Goal: Transaction & Acquisition: Download file/media

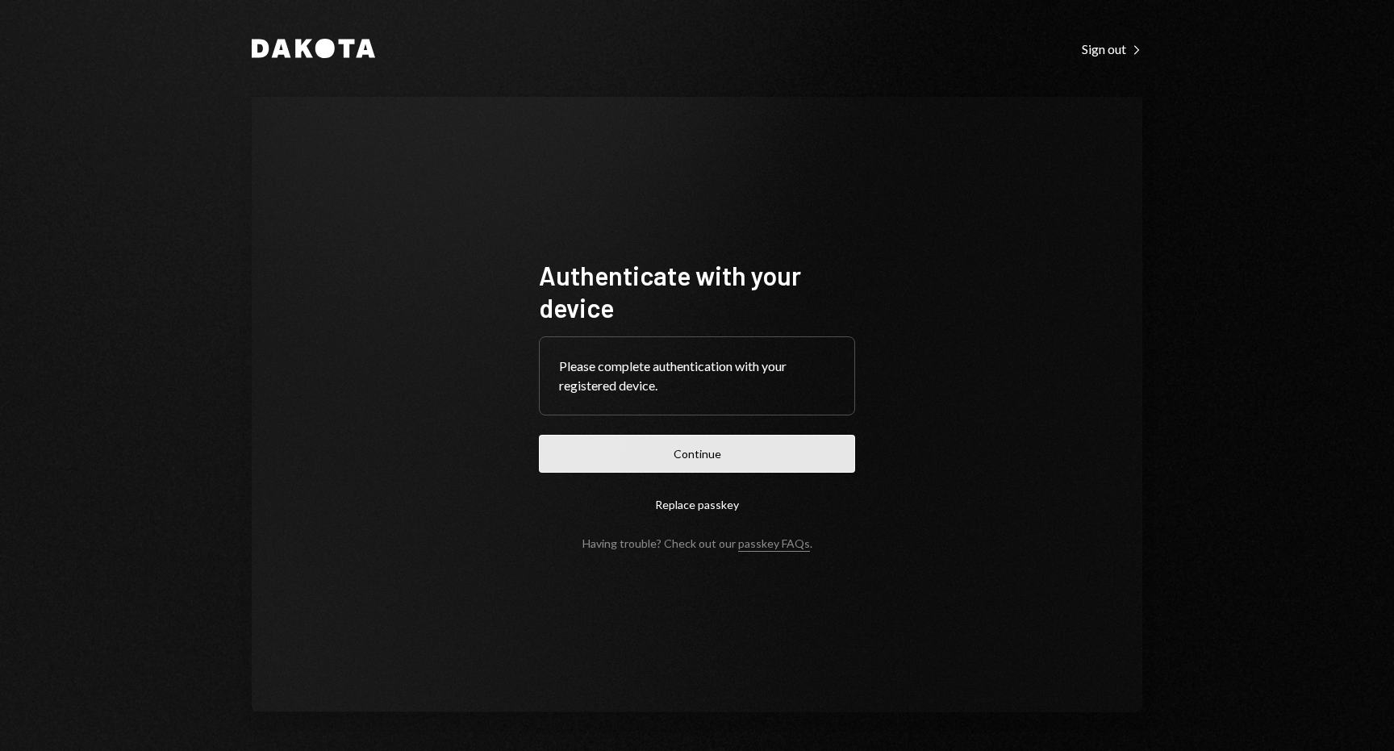
click at [706, 451] on button "Continue" at bounding box center [697, 454] width 316 height 38
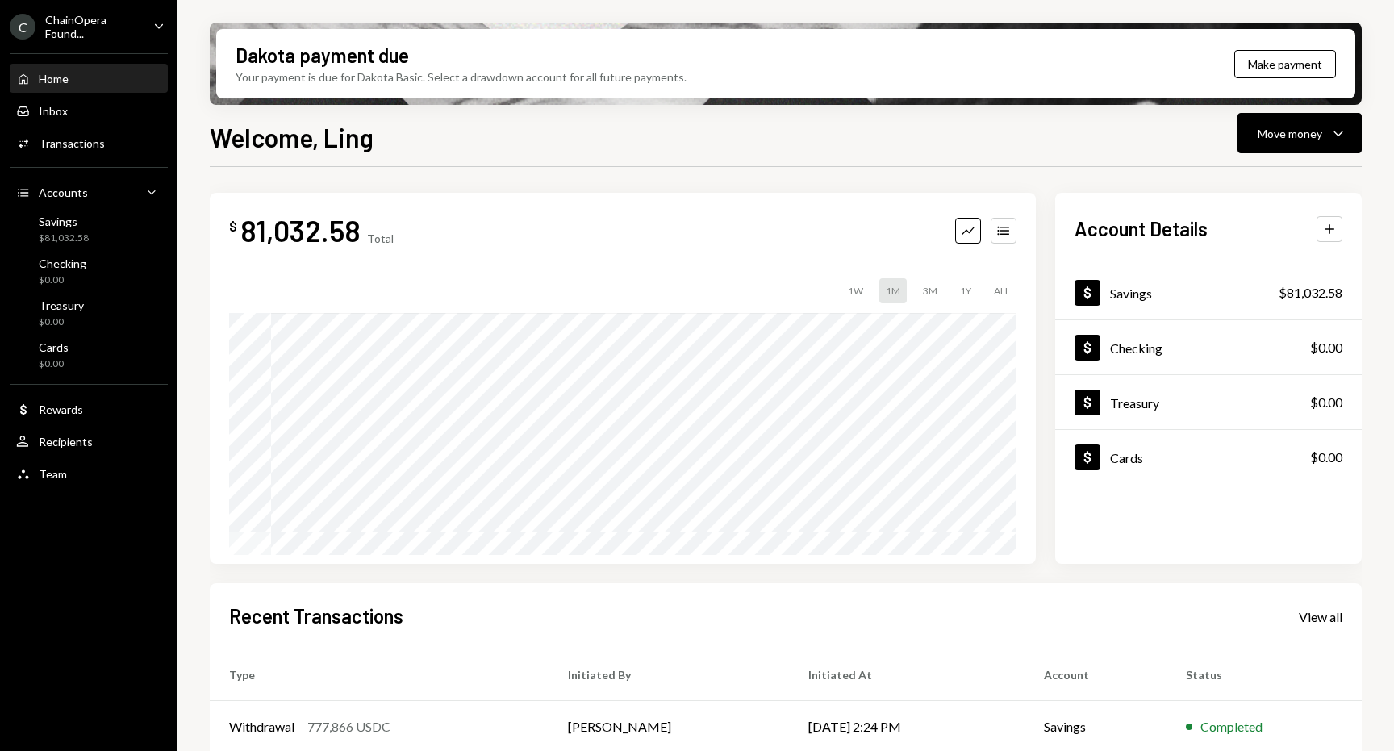
click at [160, 31] on icon "Caret Down" at bounding box center [159, 26] width 18 height 18
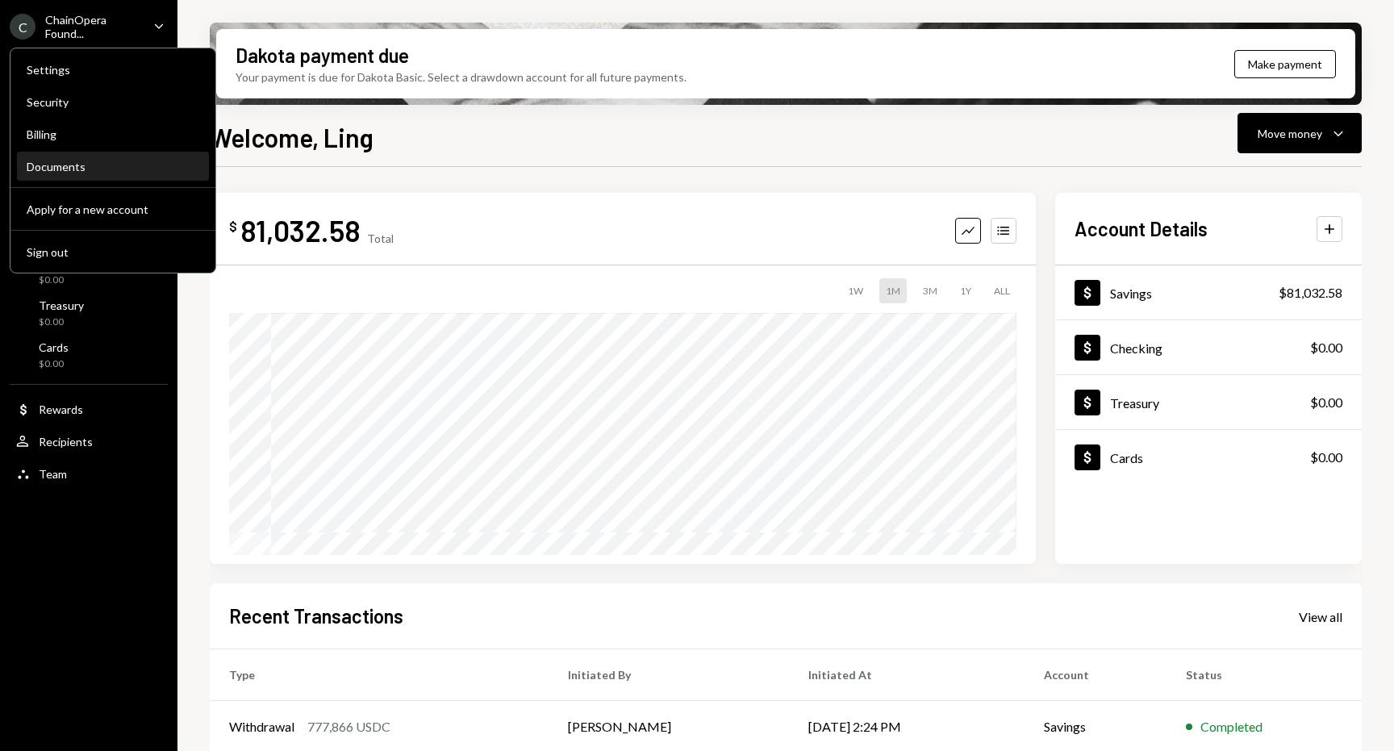
click at [64, 166] on div "Documents" at bounding box center [113, 167] width 173 height 14
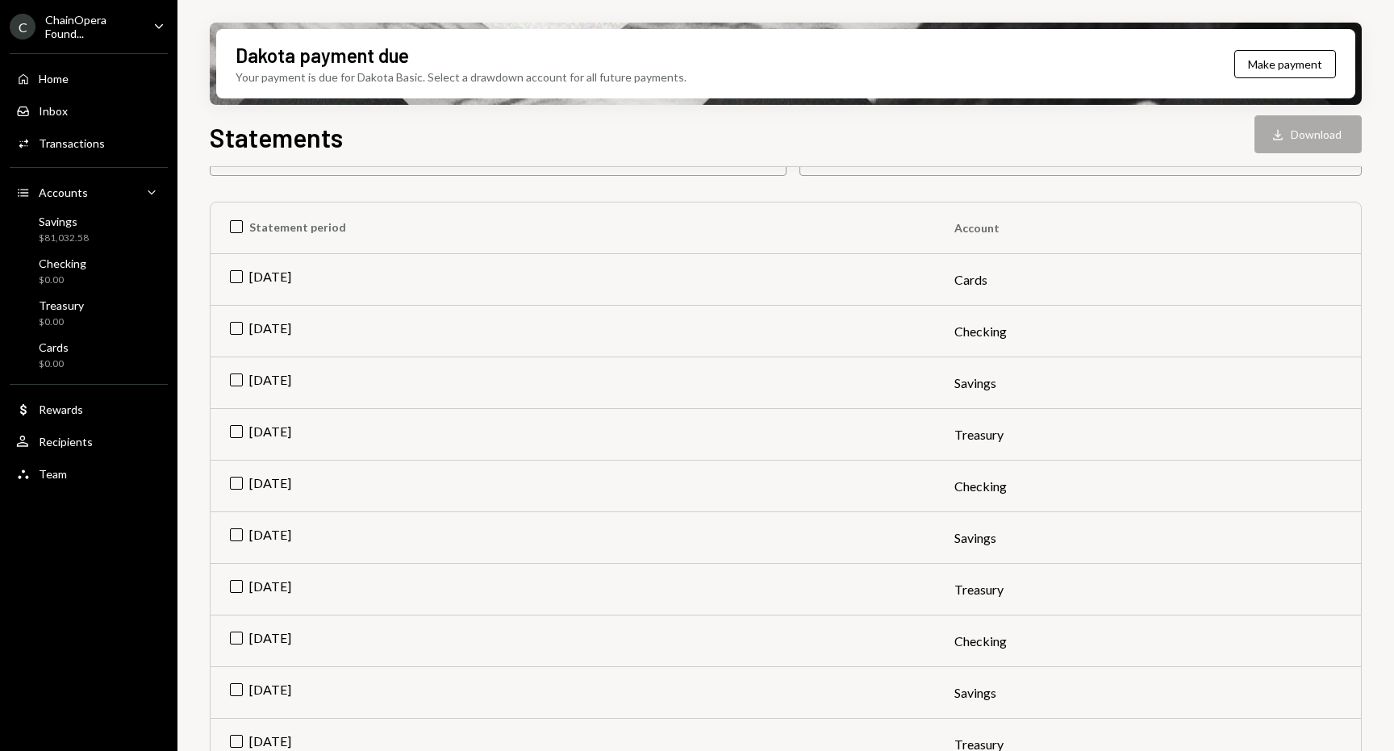
scroll to position [181, 0]
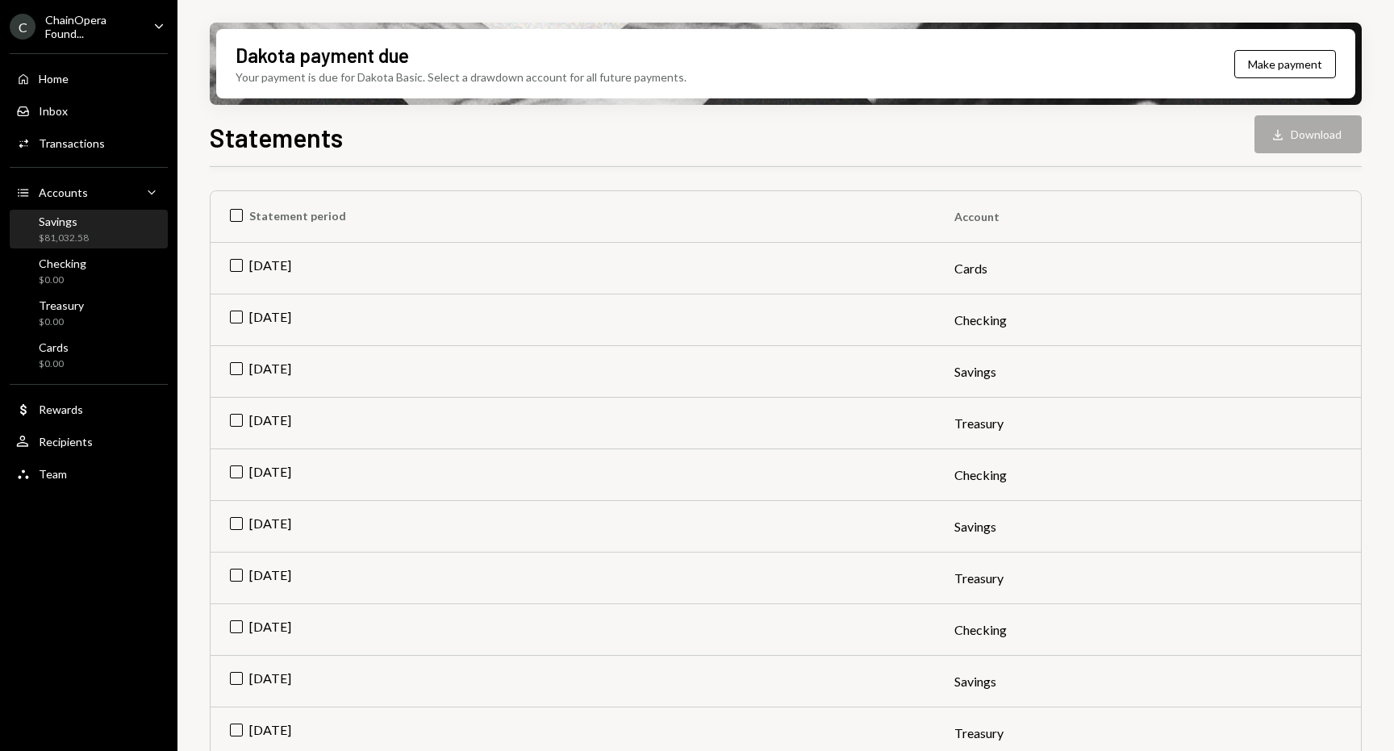
click at [96, 228] on div "Savings $81,032.58" at bounding box center [88, 230] width 145 height 31
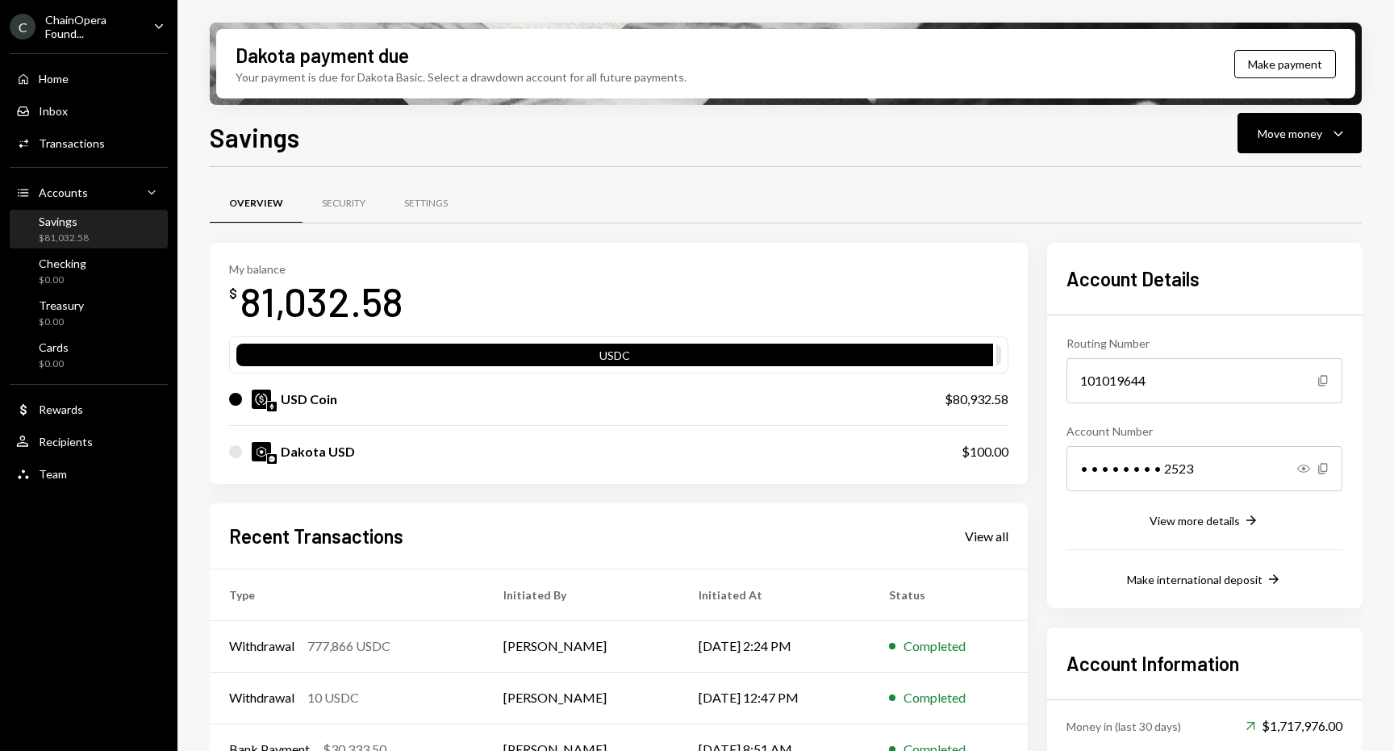
click at [157, 24] on icon "Caret Down" at bounding box center [159, 26] width 18 height 18
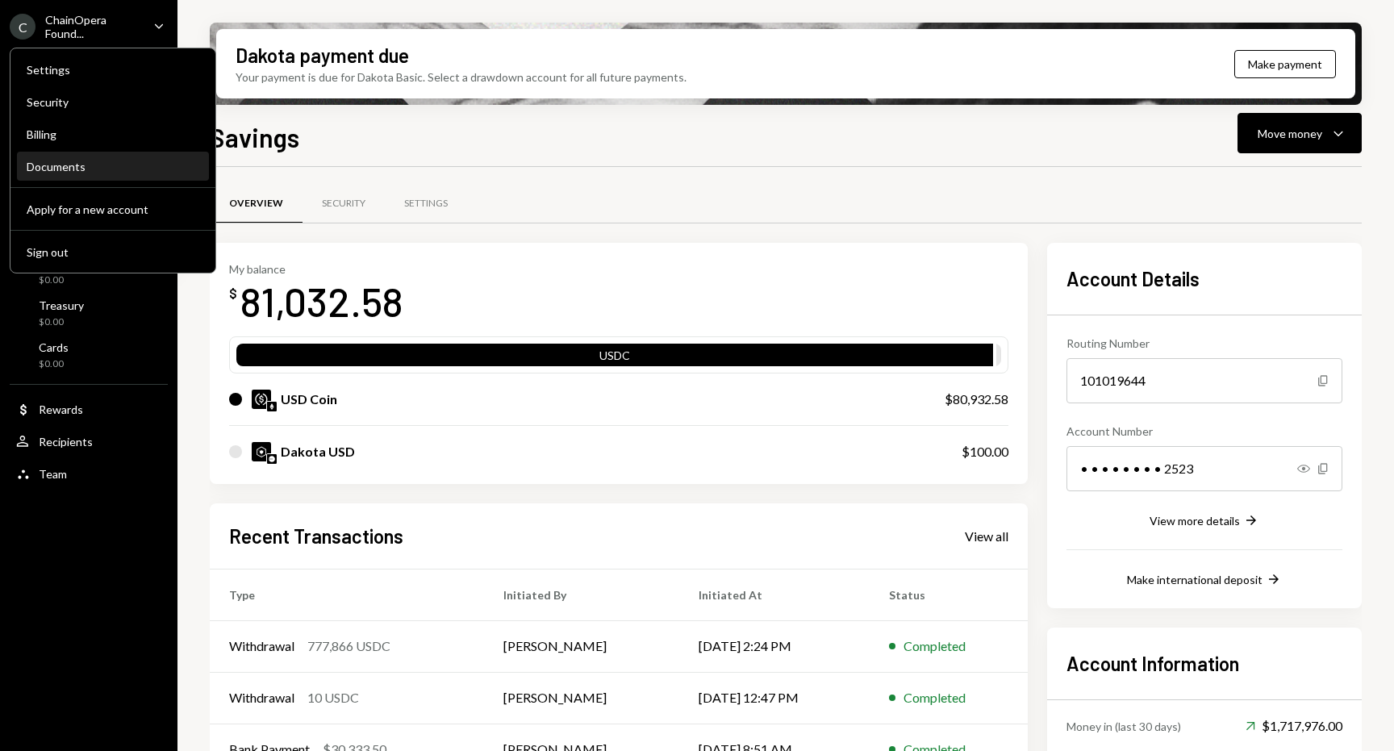
click at [65, 161] on div "Documents" at bounding box center [113, 167] width 173 height 14
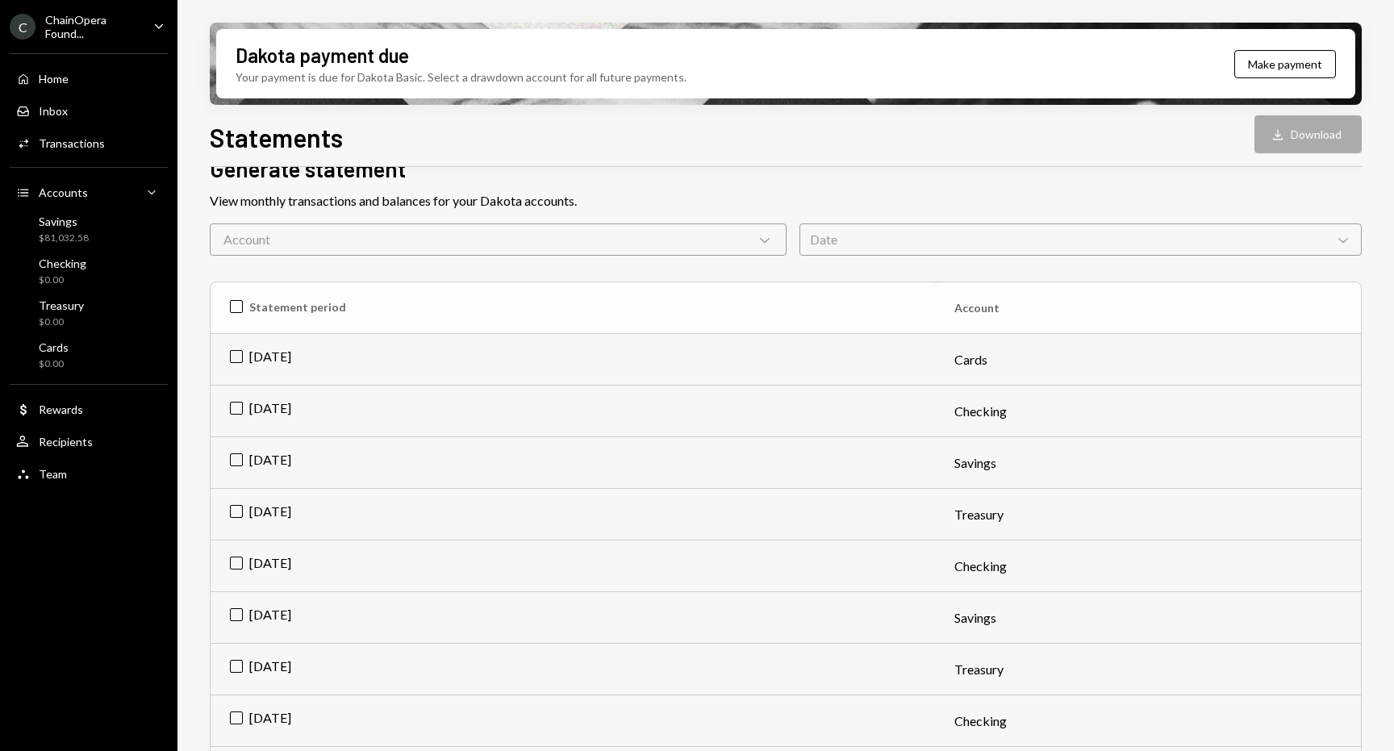
scroll to position [70, 0]
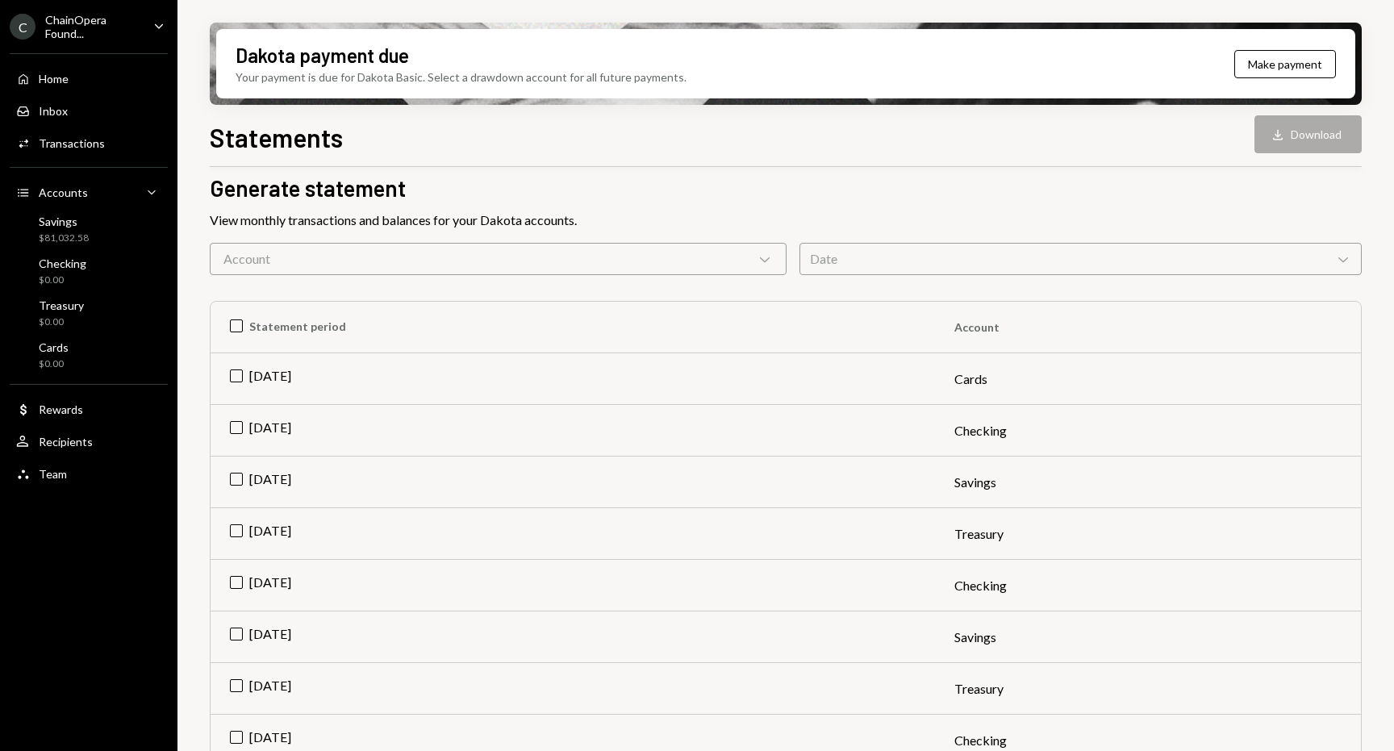
click at [865, 263] on div "Date Chevron Down" at bounding box center [1080, 259] width 562 height 32
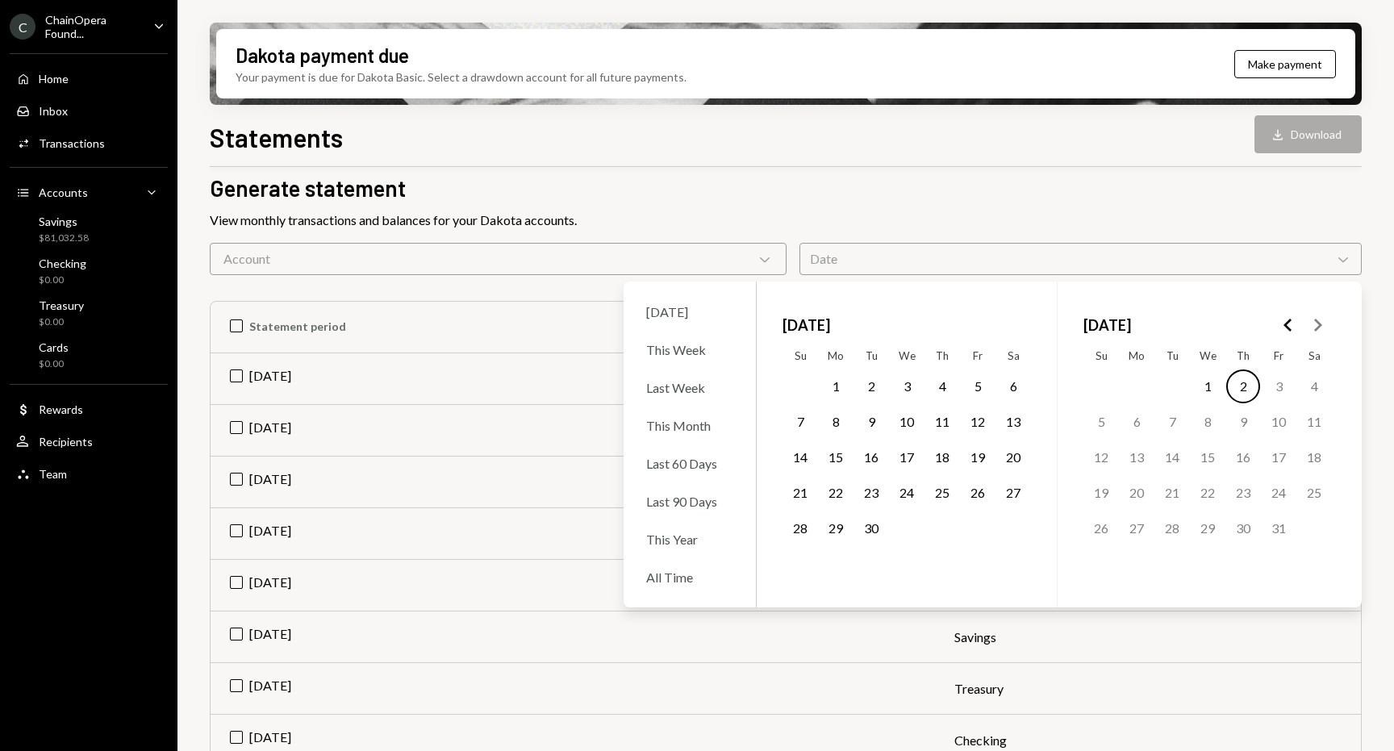
click at [862, 263] on div "Date Chevron Down" at bounding box center [1080, 259] width 562 height 32
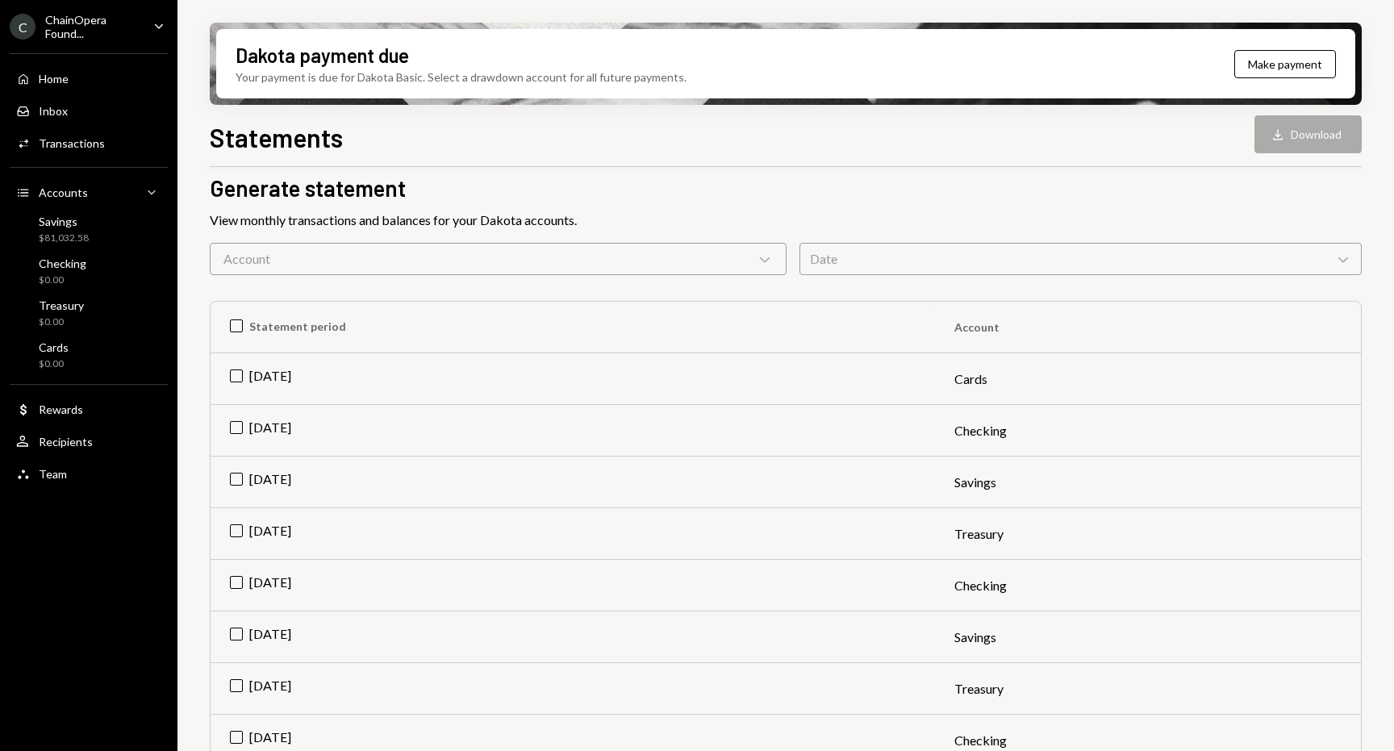
click at [762, 258] on icon "Chevron Down" at bounding box center [764, 259] width 16 height 16
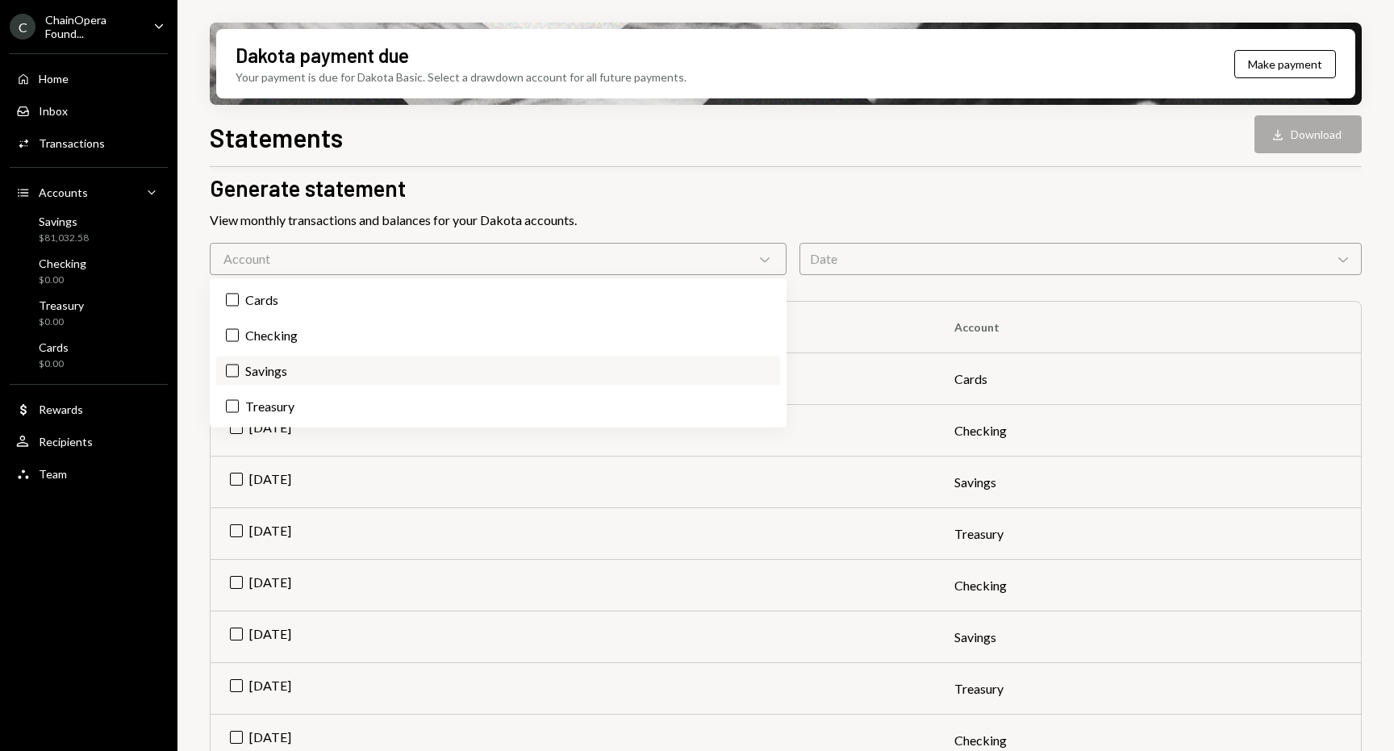
click at [314, 365] on label "Savings" at bounding box center [498, 370] width 564 height 29
click at [239, 365] on button "Savings" at bounding box center [232, 371] width 13 height 13
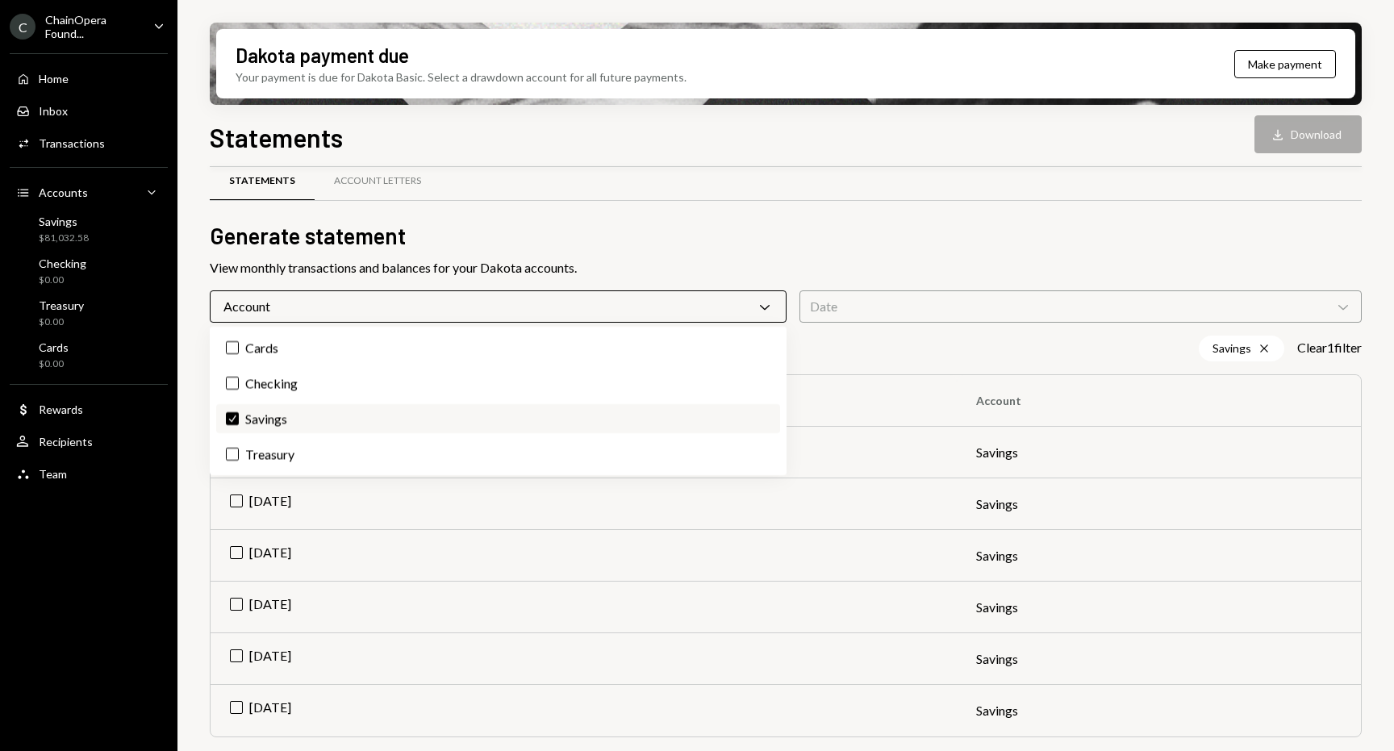
scroll to position [22, 0]
click at [769, 215] on div "Statements Account Letters" at bounding box center [786, 191] width 1152 height 60
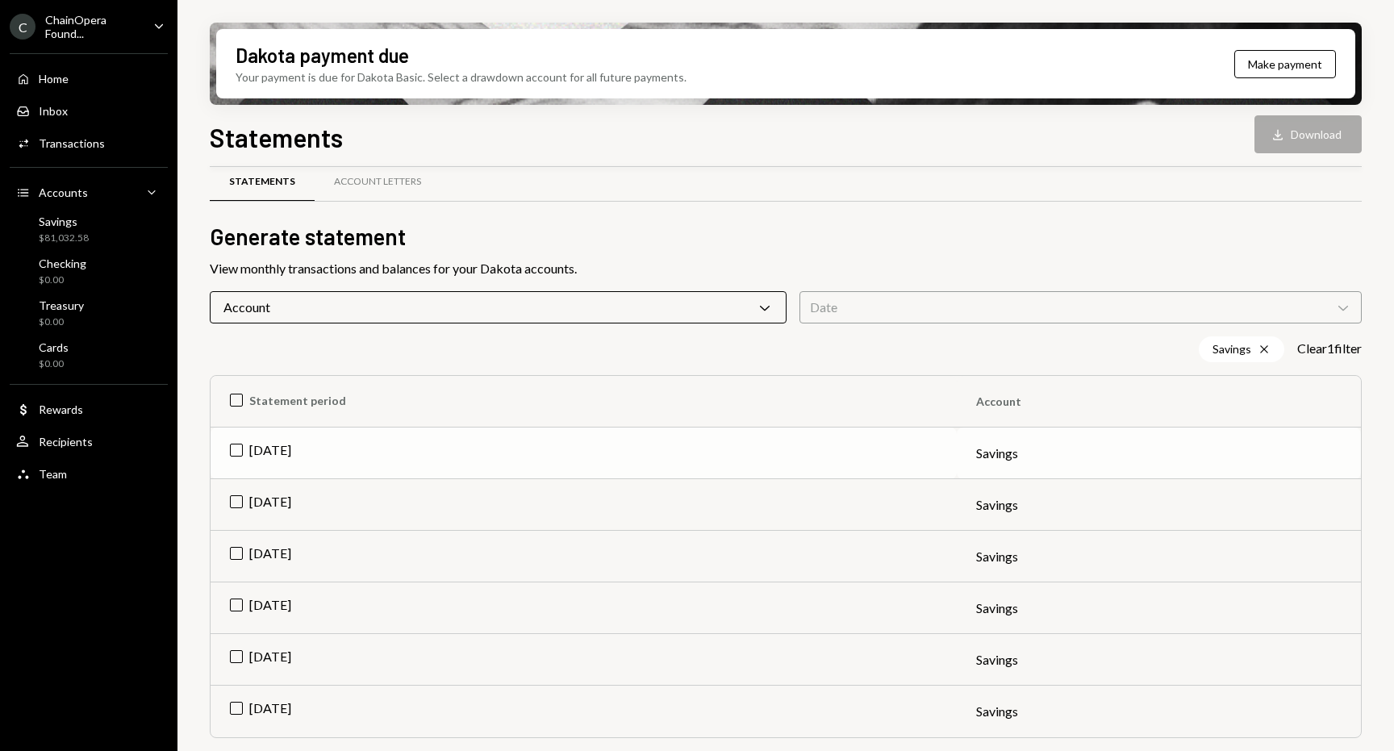
click at [240, 449] on td "[DATE]" at bounding box center [583, 453] width 746 height 52
click at [235, 501] on td "[DATE]" at bounding box center [583, 505] width 746 height 52
click at [232, 554] on td "[DATE]" at bounding box center [583, 557] width 746 height 52
click at [237, 446] on td "Check [DATE]" at bounding box center [583, 453] width 746 height 52
click at [1292, 137] on button "Download Download (2)" at bounding box center [1300, 134] width 123 height 38
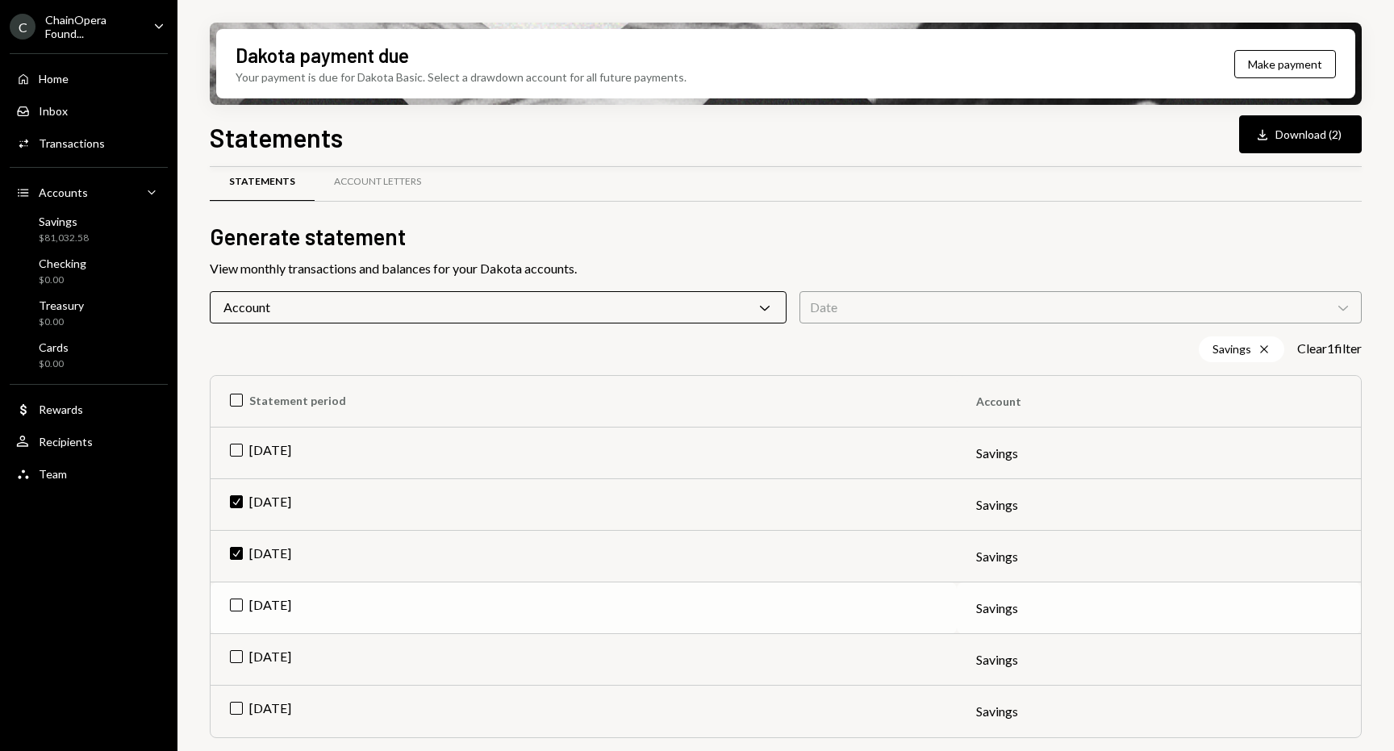
click at [241, 601] on td "[DATE]" at bounding box center [583, 608] width 746 height 52
click at [238, 545] on td "Check [DATE]" at bounding box center [583, 557] width 746 height 52
click at [237, 506] on td "Check [DATE]" at bounding box center [583, 505] width 746 height 52
click at [239, 652] on td "[DATE]" at bounding box center [583, 660] width 746 height 52
click at [235, 705] on td "[DATE]" at bounding box center [583, 711] width 746 height 52
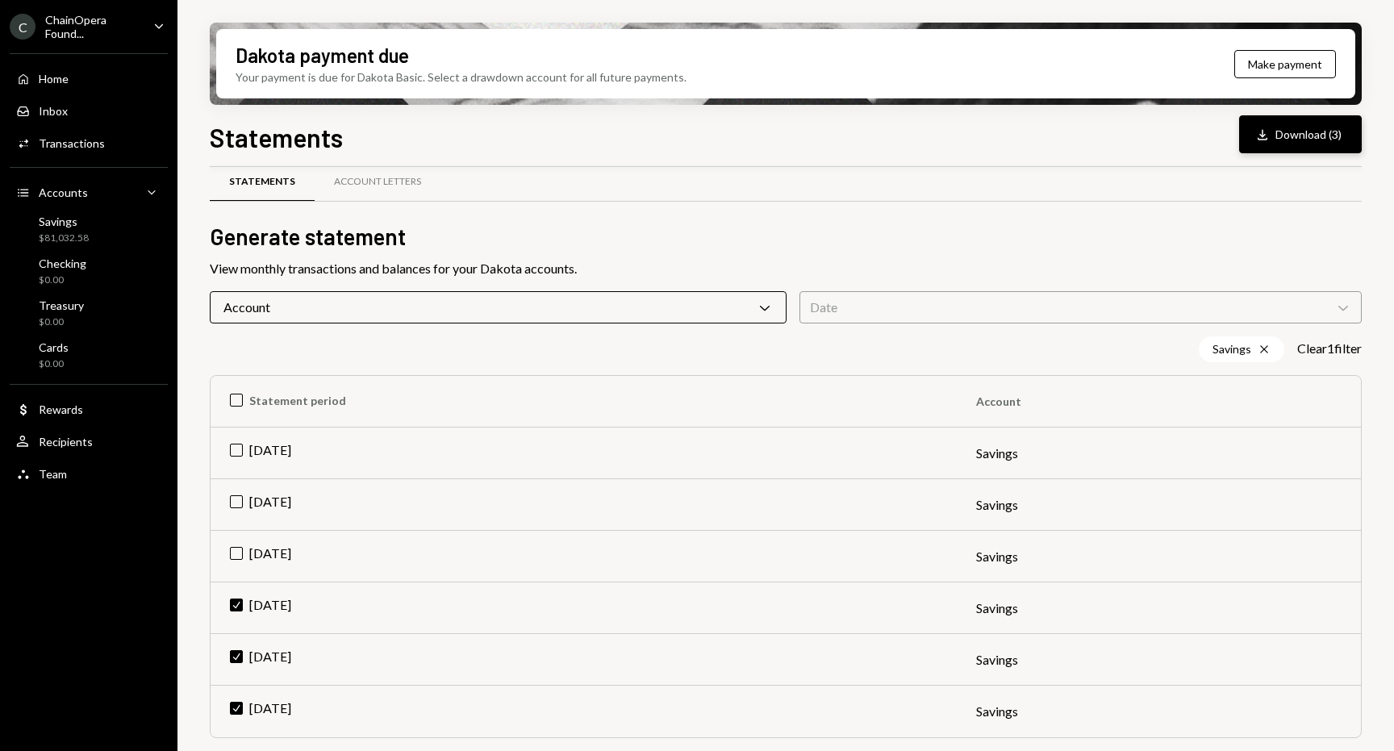
click at [1301, 140] on button "Download Download (3)" at bounding box center [1300, 134] width 123 height 38
click at [273, 450] on td "[DATE]" at bounding box center [583, 453] width 746 height 52
click at [237, 604] on td "Check [DATE]" at bounding box center [583, 608] width 746 height 52
click at [236, 652] on td "Check [DATE]" at bounding box center [583, 660] width 746 height 52
click at [235, 706] on td "Check [DATE]" at bounding box center [583, 711] width 746 height 52
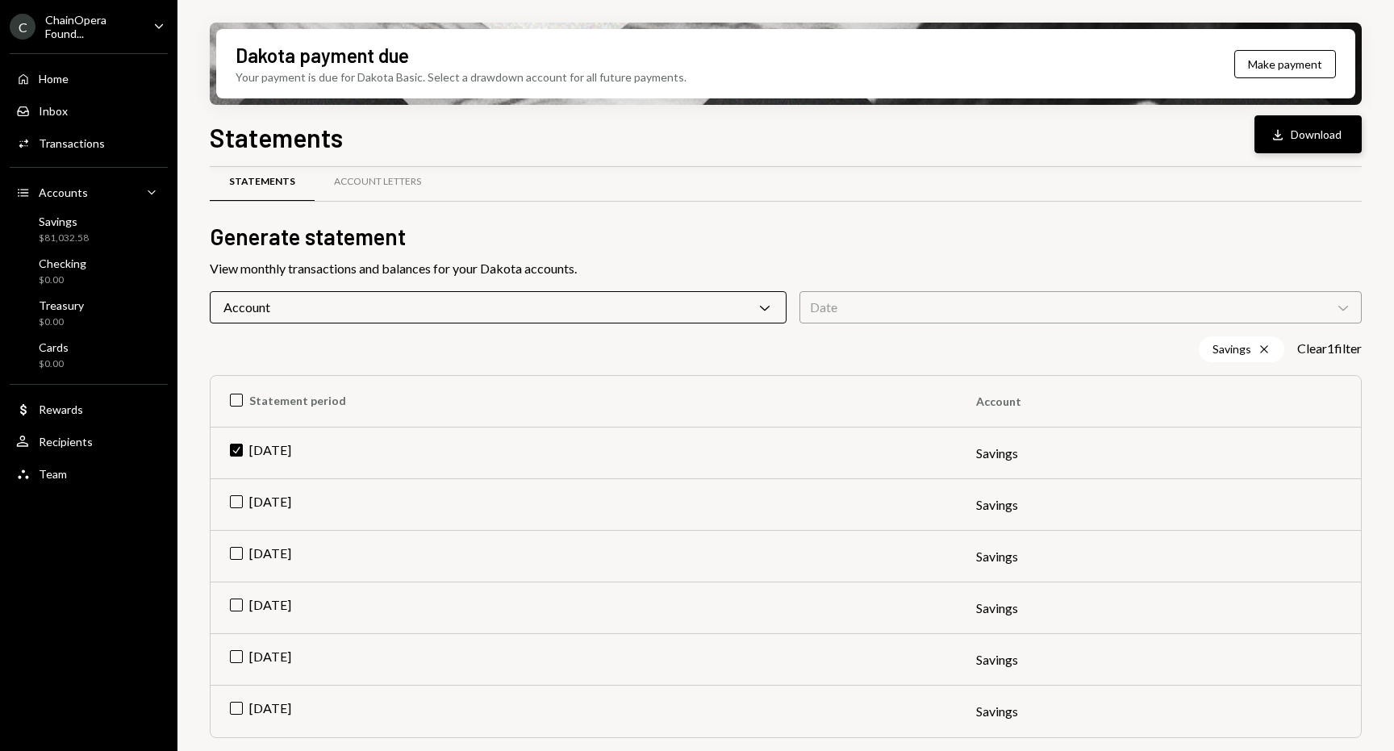
click at [1308, 138] on button "Download Download" at bounding box center [1307, 134] width 107 height 38
